Goal: Entertainment & Leisure: Consume media (video, audio)

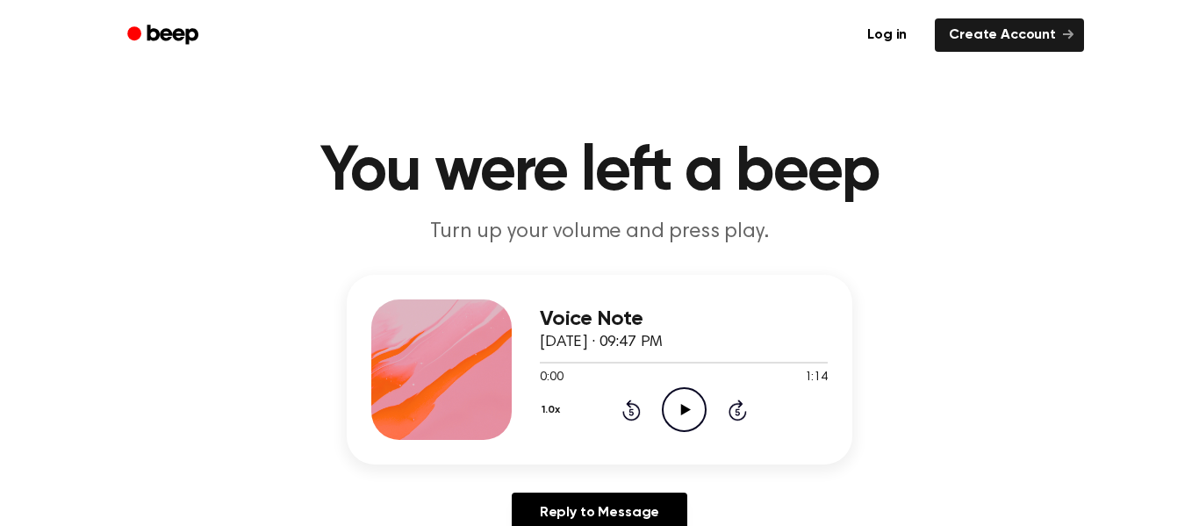
click at [690, 404] on icon "Play Audio" at bounding box center [684, 409] width 45 height 45
click at [678, 401] on icon "Play Audio" at bounding box center [684, 409] width 45 height 45
click at [684, 395] on icon "Play Audio" at bounding box center [684, 409] width 45 height 45
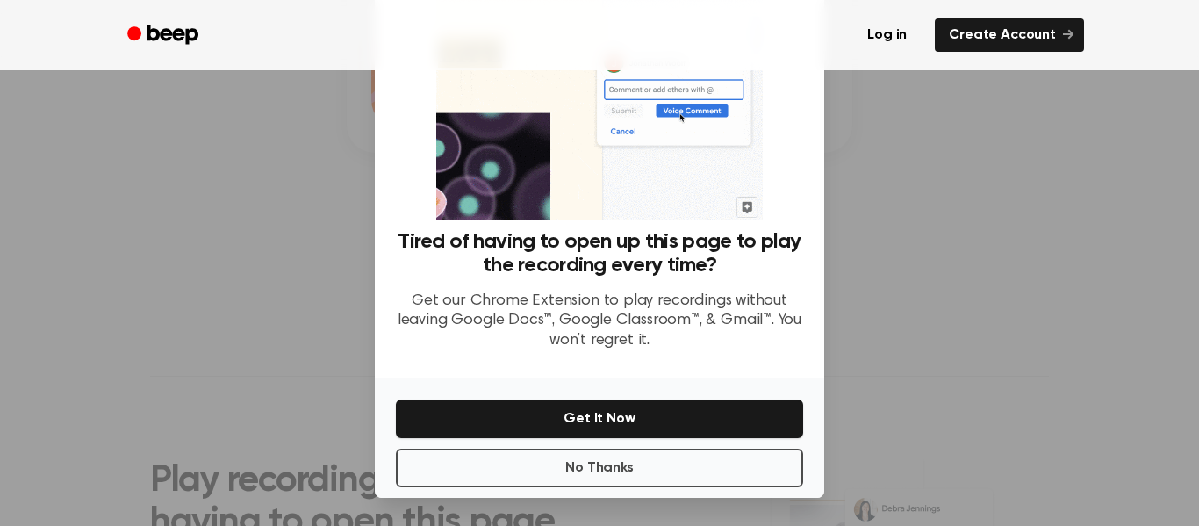
scroll to position [111, 0]
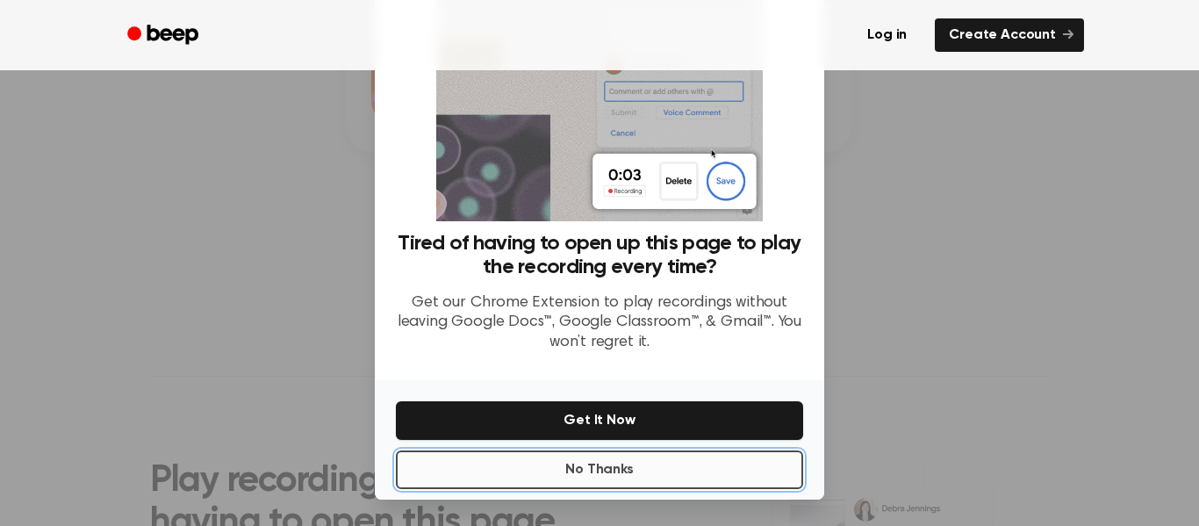
click at [675, 474] on button "No Thanks" at bounding box center [599, 469] width 407 height 39
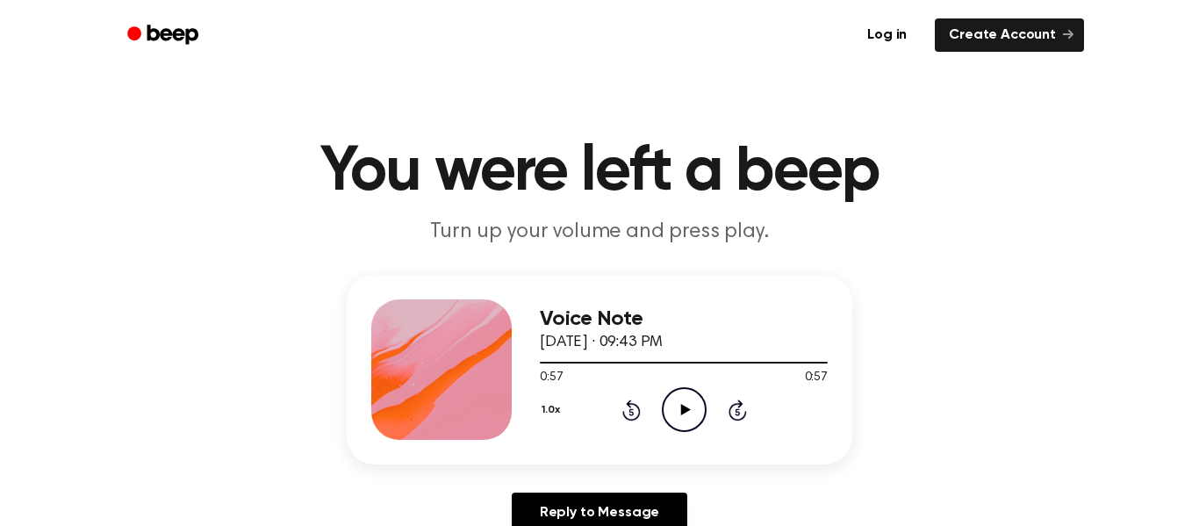
scroll to position [3, 0]
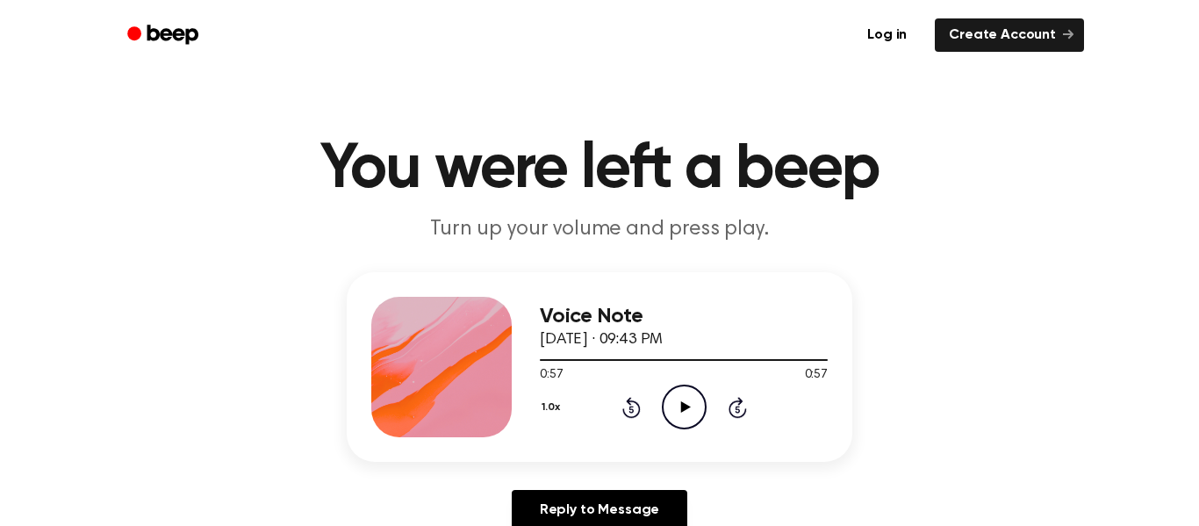
click at [679, 425] on icon "Play Audio" at bounding box center [684, 406] width 45 height 45
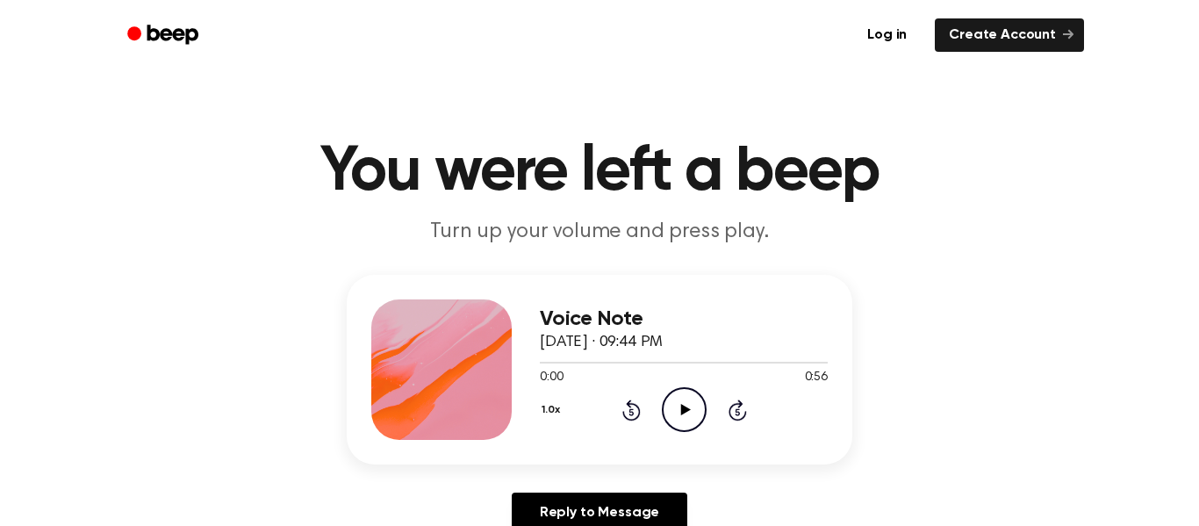
click at [673, 414] on icon "Play Audio" at bounding box center [684, 409] width 45 height 45
click at [684, 412] on icon at bounding box center [685, 409] width 10 height 11
click at [688, 402] on icon "Play Audio" at bounding box center [684, 409] width 45 height 45
click at [681, 419] on icon "Play Audio" at bounding box center [684, 409] width 45 height 45
